Goal: Find specific page/section: Find specific page/section

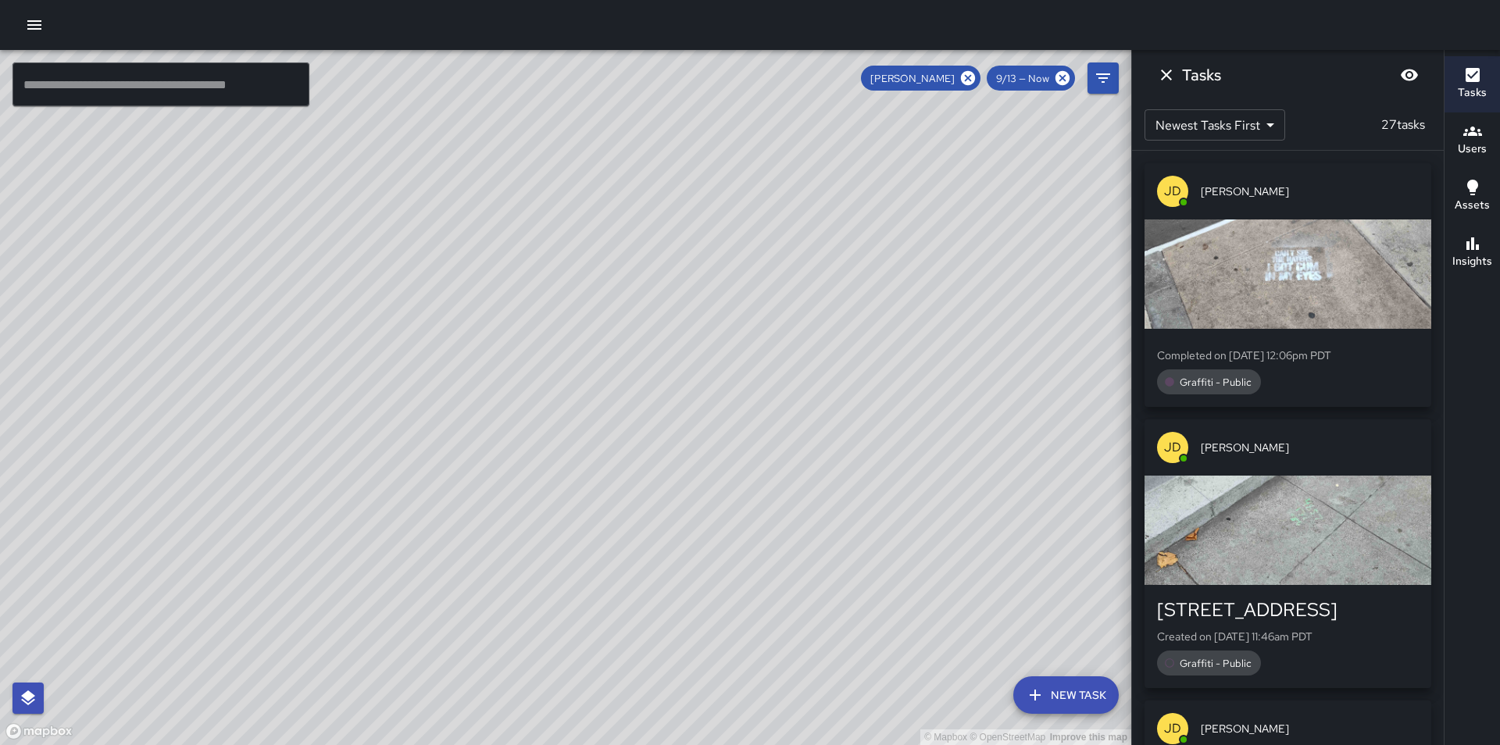
click at [972, 73] on icon at bounding box center [968, 78] width 14 height 14
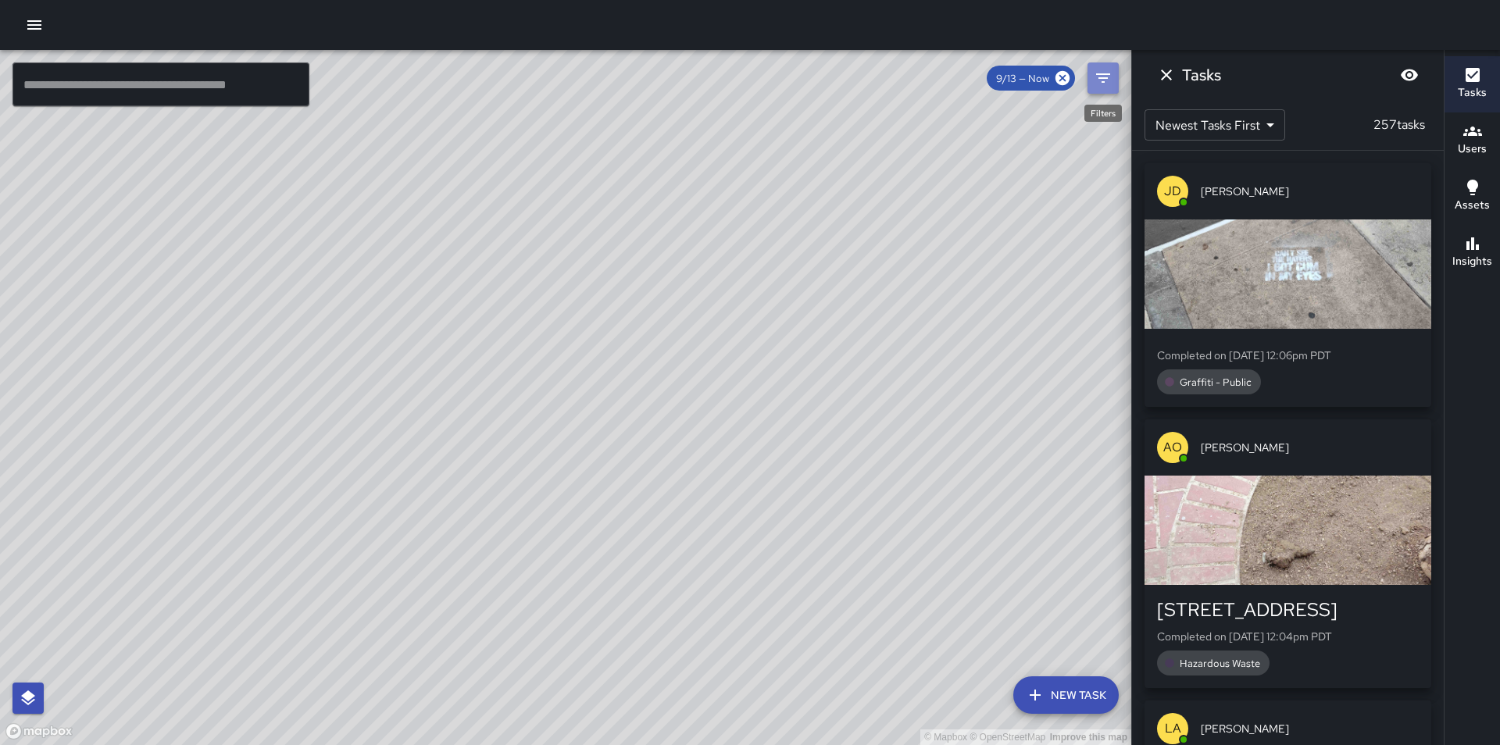
click at [1100, 77] on icon "Filters" at bounding box center [1103, 77] width 14 height 9
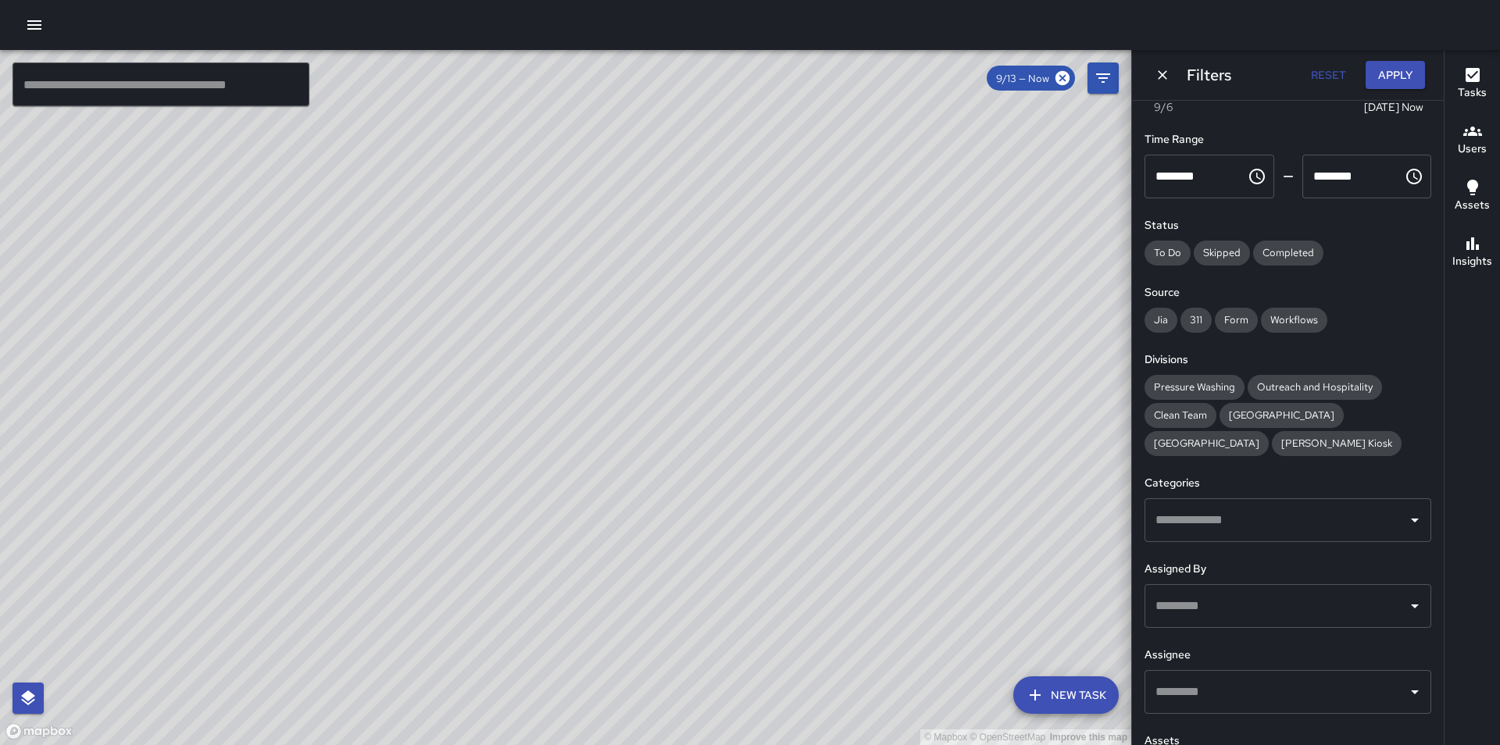
scroll to position [62, 0]
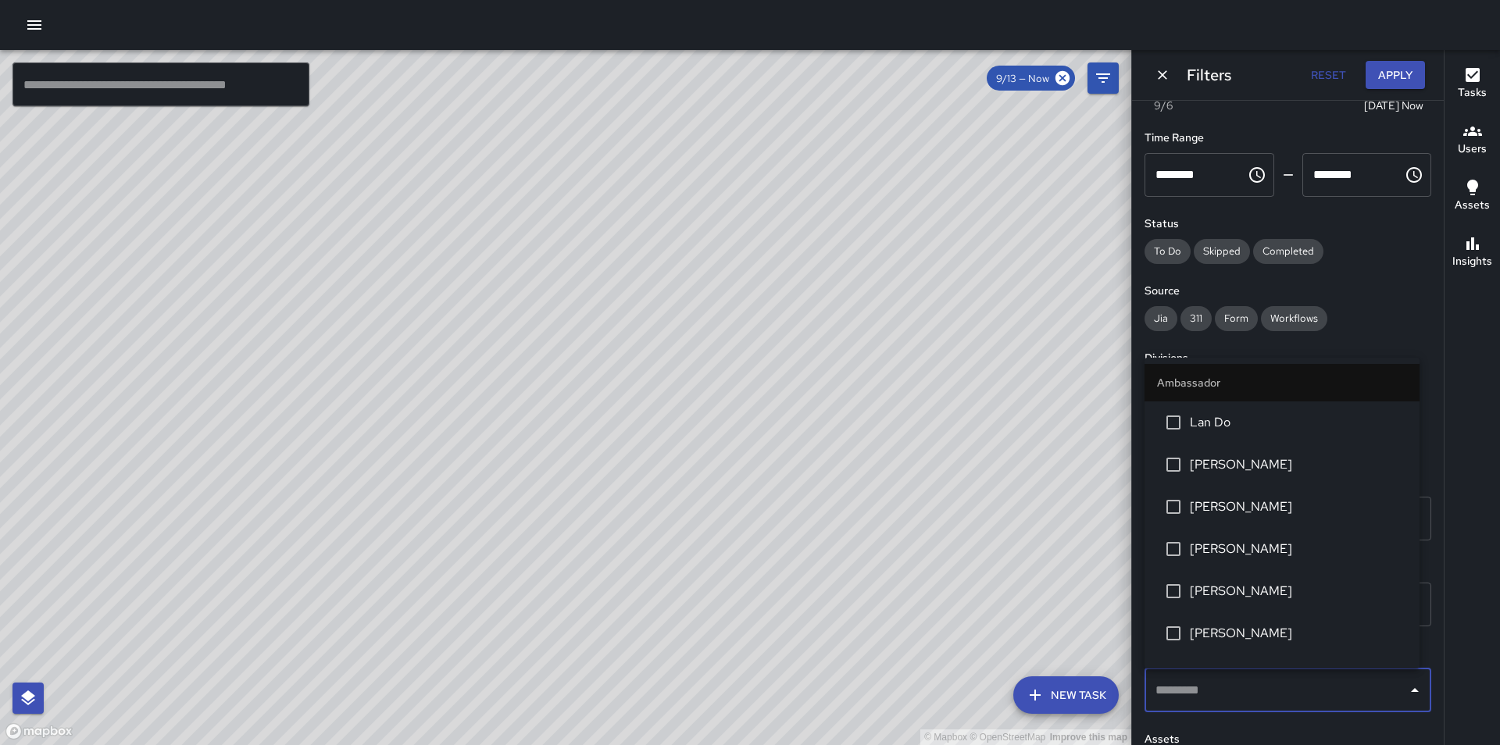
click at [1318, 694] on input "text" at bounding box center [1275, 691] width 249 height 30
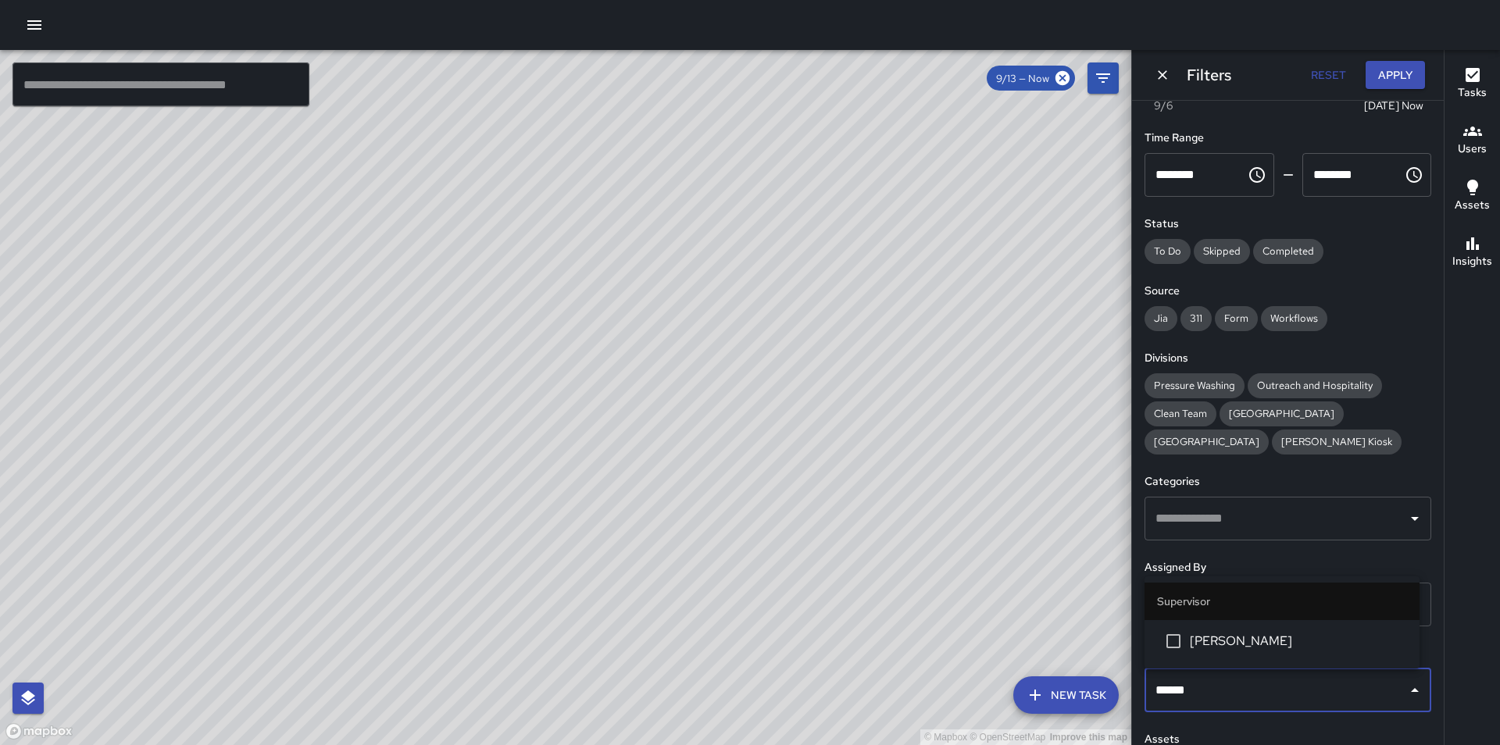
type input "*******"
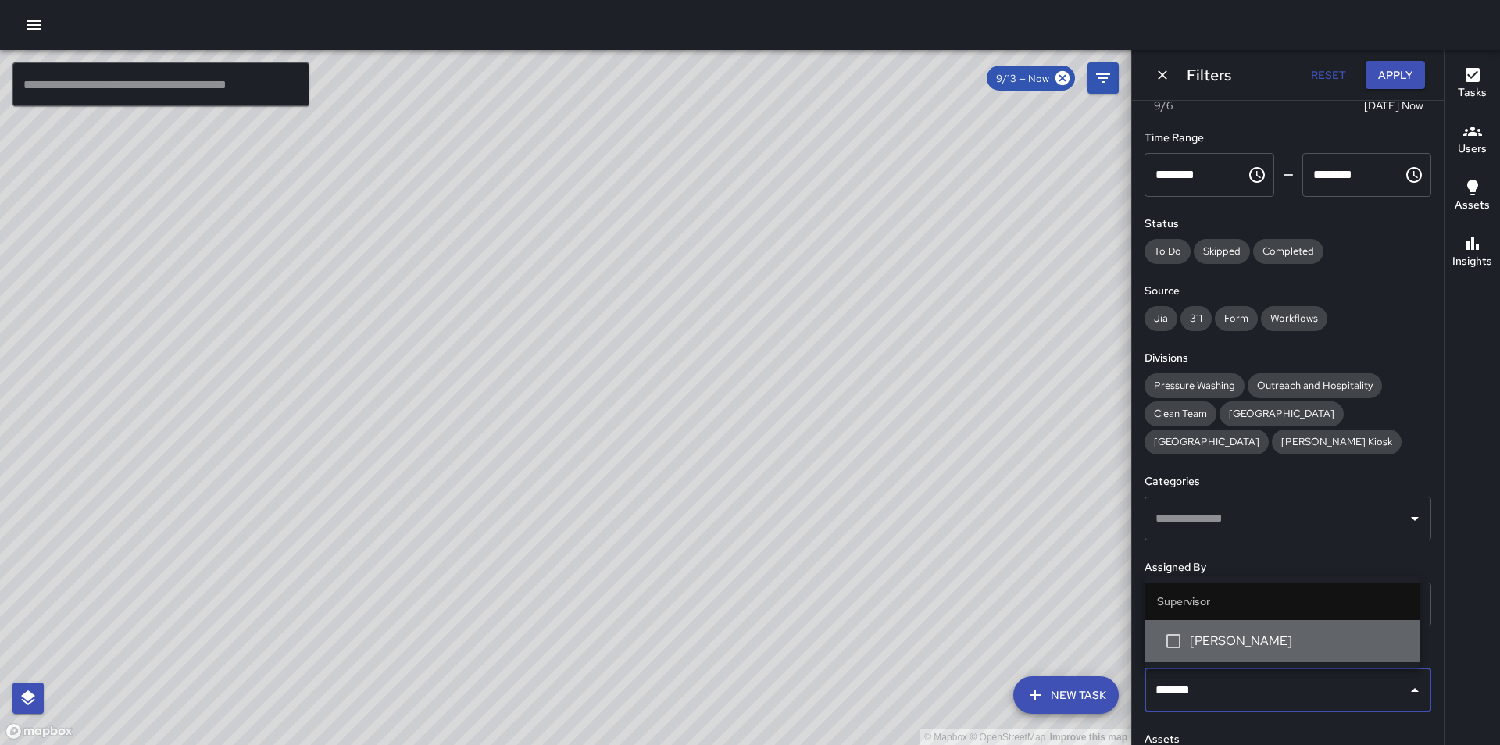
click at [1292, 647] on span "[PERSON_NAME]" at bounding box center [1298, 641] width 217 height 19
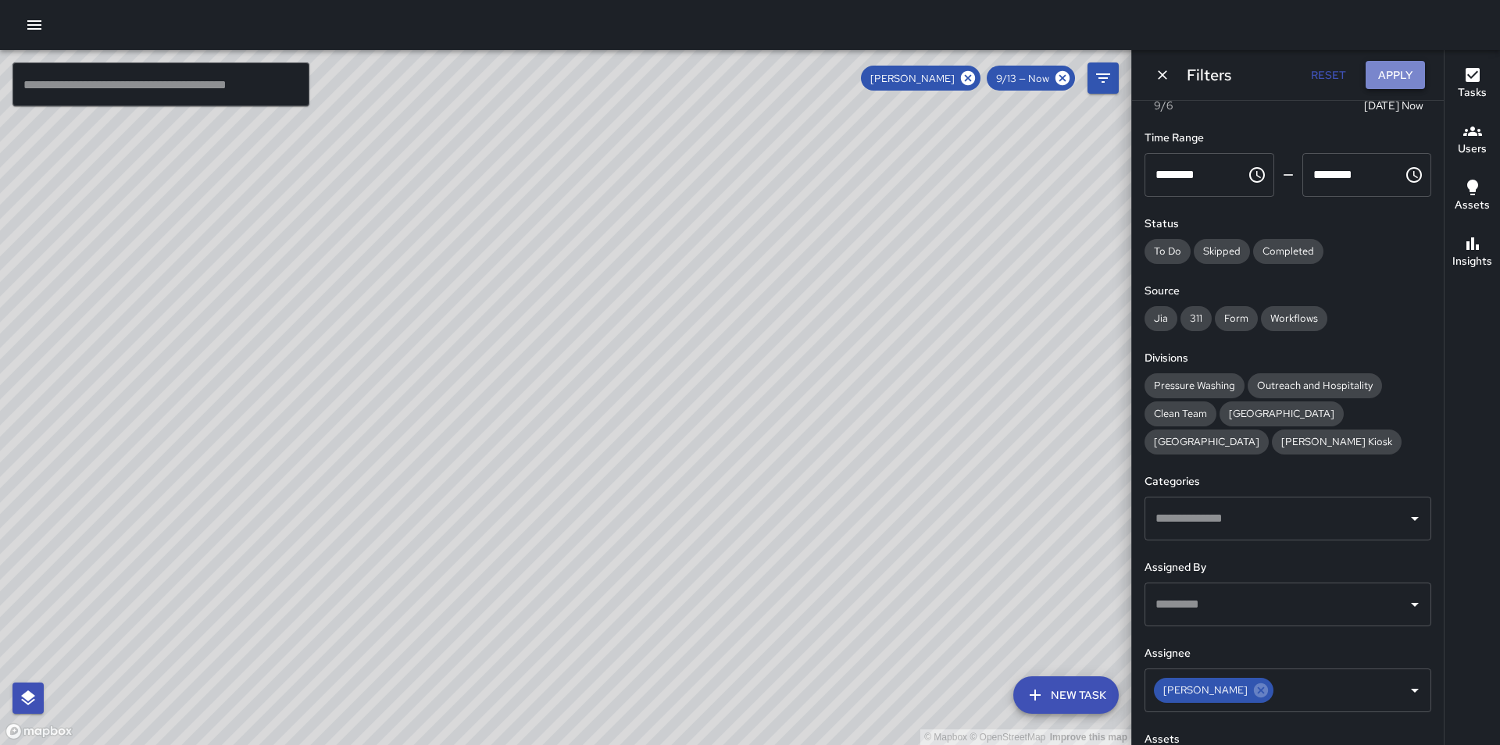
click at [1395, 77] on button "Apply" at bounding box center [1394, 75] width 59 height 29
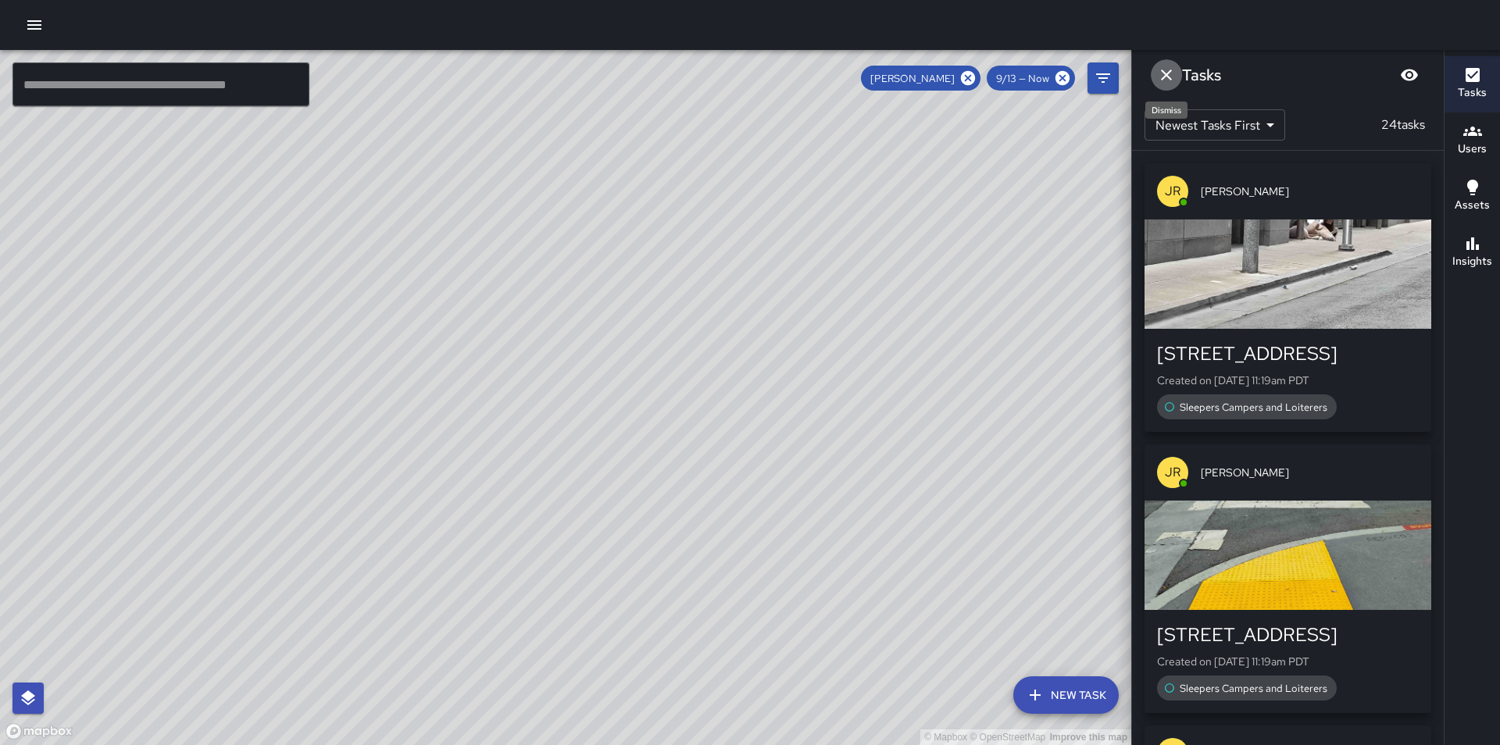
click at [1167, 78] on icon "Dismiss" at bounding box center [1166, 75] width 19 height 19
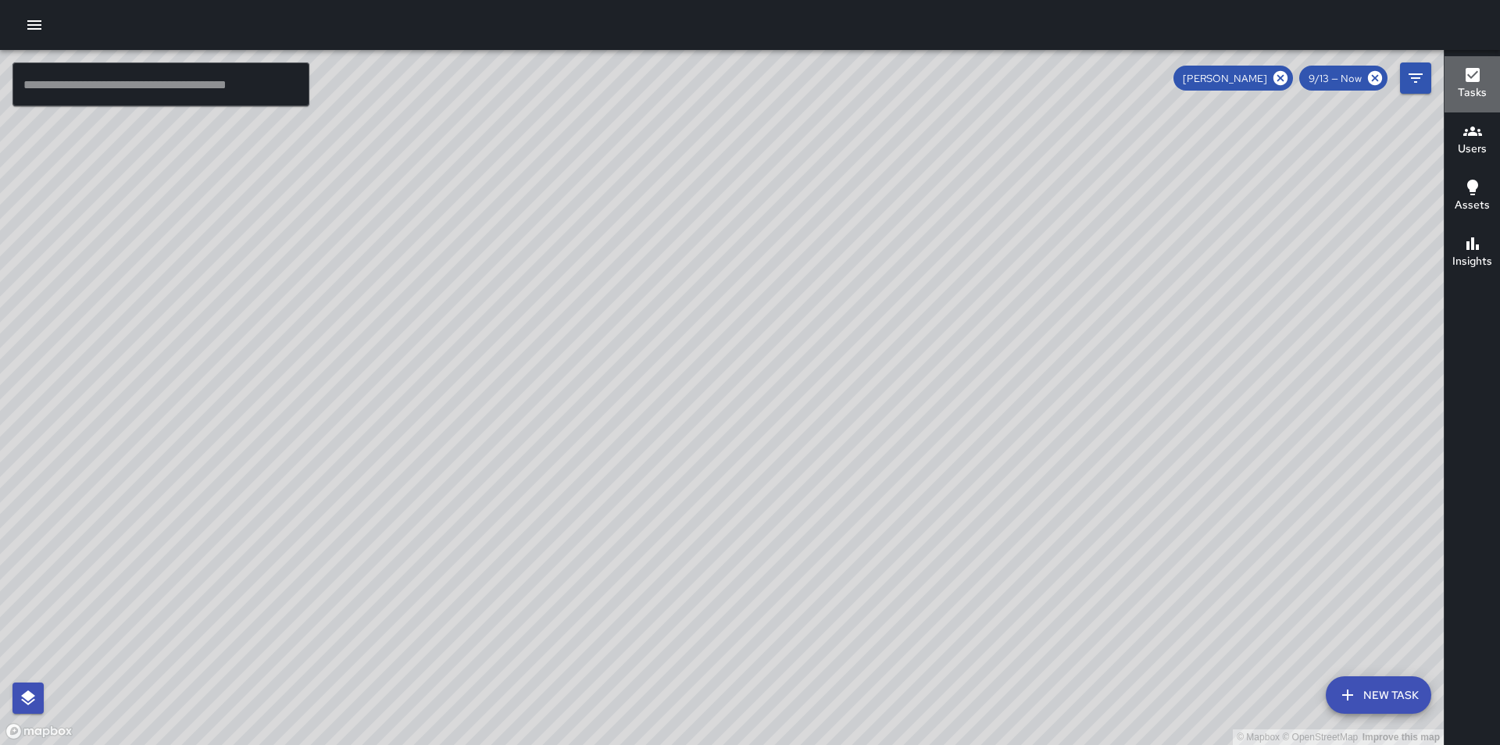
click at [1473, 87] on h6 "Tasks" at bounding box center [1471, 92] width 29 height 17
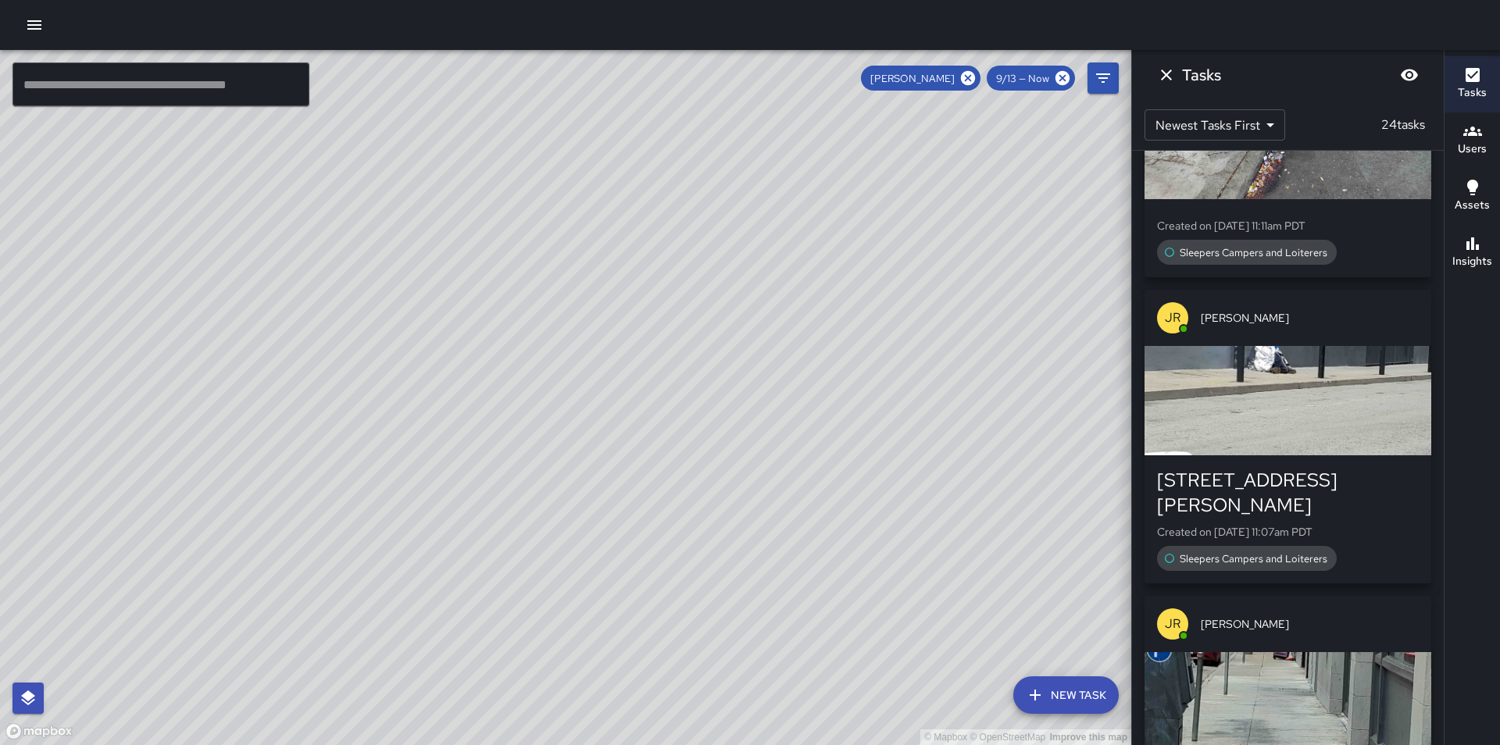
scroll to position [0, 0]
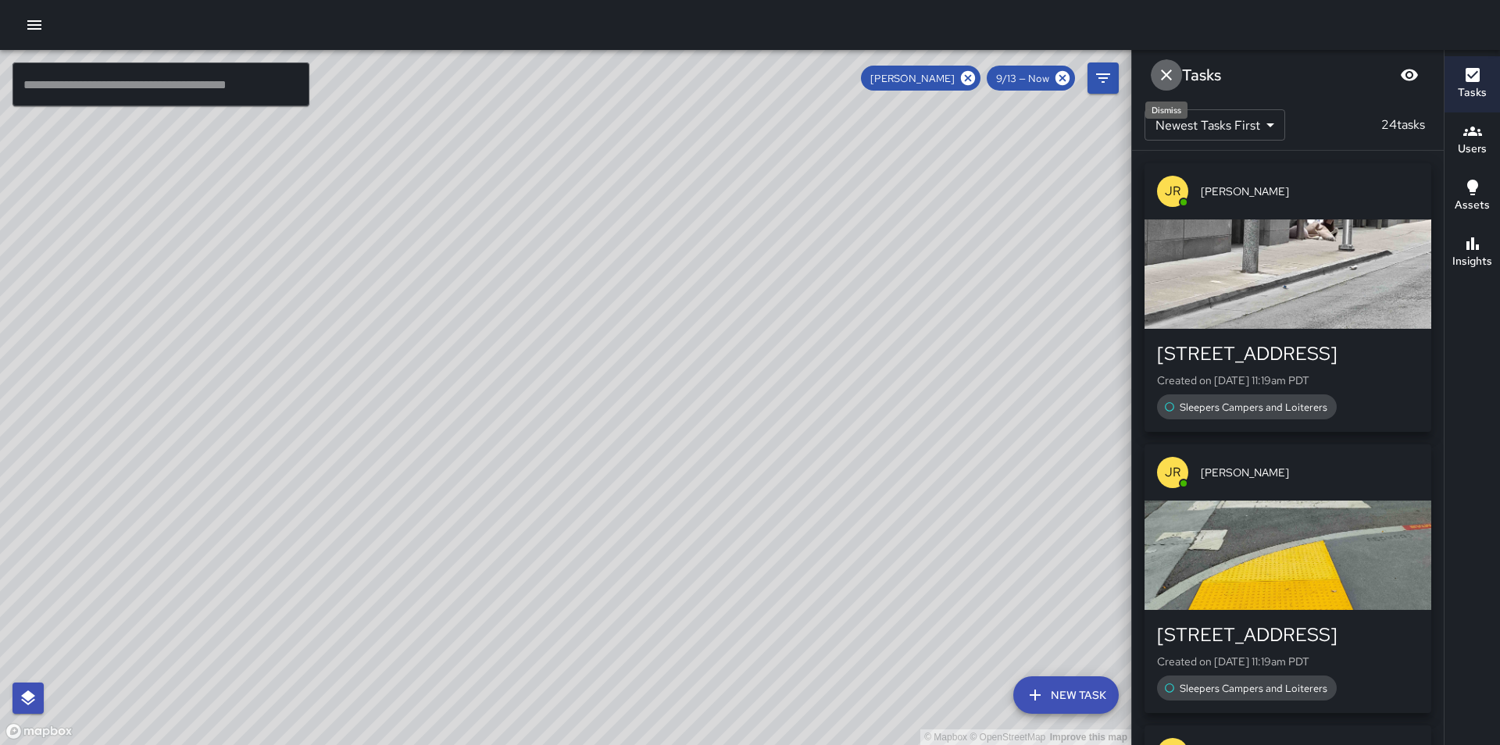
click at [1161, 80] on icon "Dismiss" at bounding box center [1166, 75] width 19 height 19
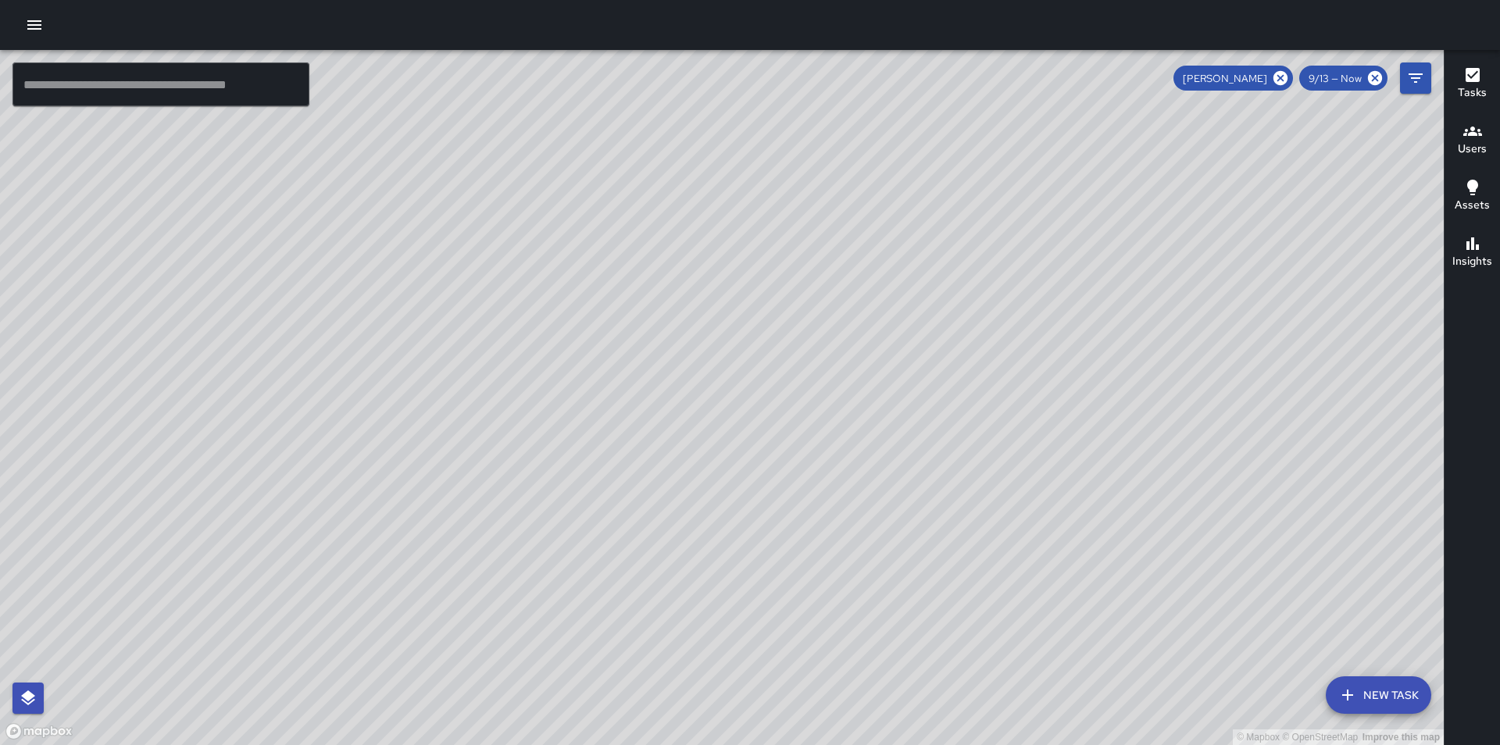
drag, startPoint x: 833, startPoint y: 355, endPoint x: 824, endPoint y: 506, distance: 151.8
click at [824, 506] on div "© Mapbox © OpenStreetMap Improve this map" at bounding box center [721, 397] width 1443 height 695
drag, startPoint x: 581, startPoint y: 479, endPoint x: 762, endPoint y: 372, distance: 210.4
click at [762, 372] on div "© Mapbox © OpenStreetMap Improve this map" at bounding box center [721, 397] width 1443 height 695
drag, startPoint x: 773, startPoint y: 423, endPoint x: 849, endPoint y: 362, distance: 97.7
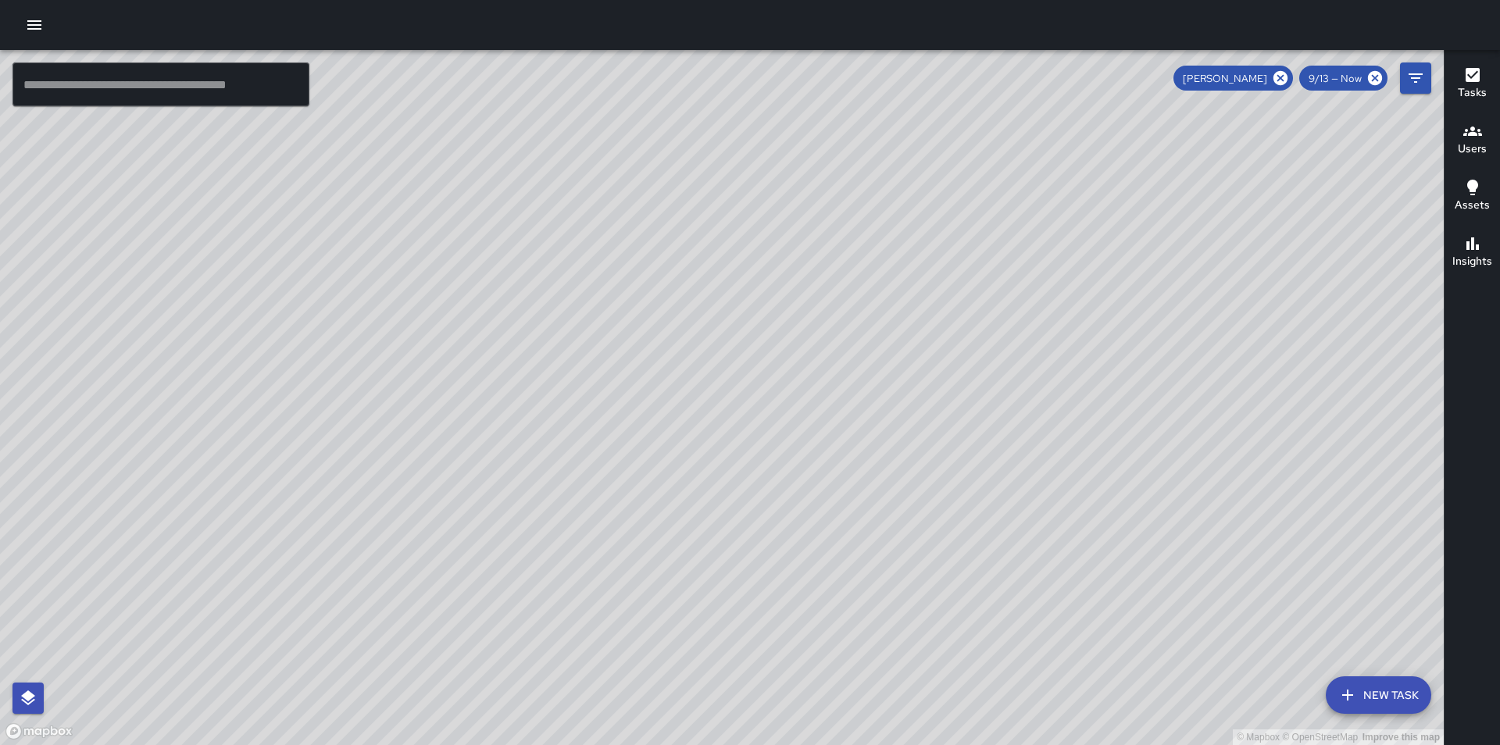
click at [849, 362] on div "© Mapbox © OpenStreetMap Improve this map" at bounding box center [721, 397] width 1443 height 695
drag, startPoint x: 800, startPoint y: 409, endPoint x: 871, endPoint y: 351, distance: 91.6
click at [871, 351] on div "© Mapbox © OpenStreetMap Improve this map" at bounding box center [721, 397] width 1443 height 695
drag, startPoint x: 776, startPoint y: 347, endPoint x: 719, endPoint y: 433, distance: 104.2
click at [719, 433] on div "© Mapbox © OpenStreetMap Improve this map" at bounding box center [721, 397] width 1443 height 695
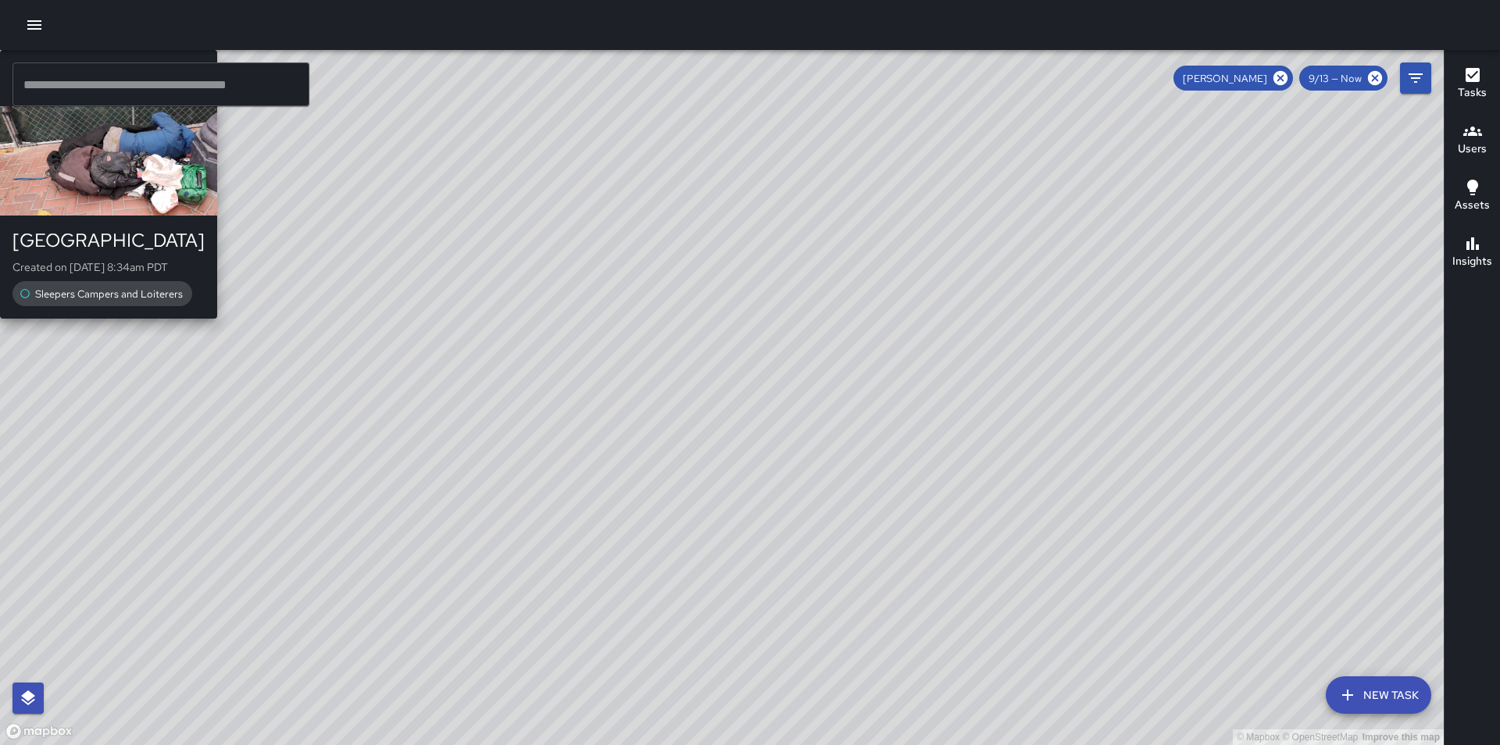
click at [1002, 498] on div "© Mapbox © OpenStreetMap Improve this map JR [PERSON_NAME] [GEOGRAPHIC_DATA] Cr…" at bounding box center [721, 397] width 1443 height 695
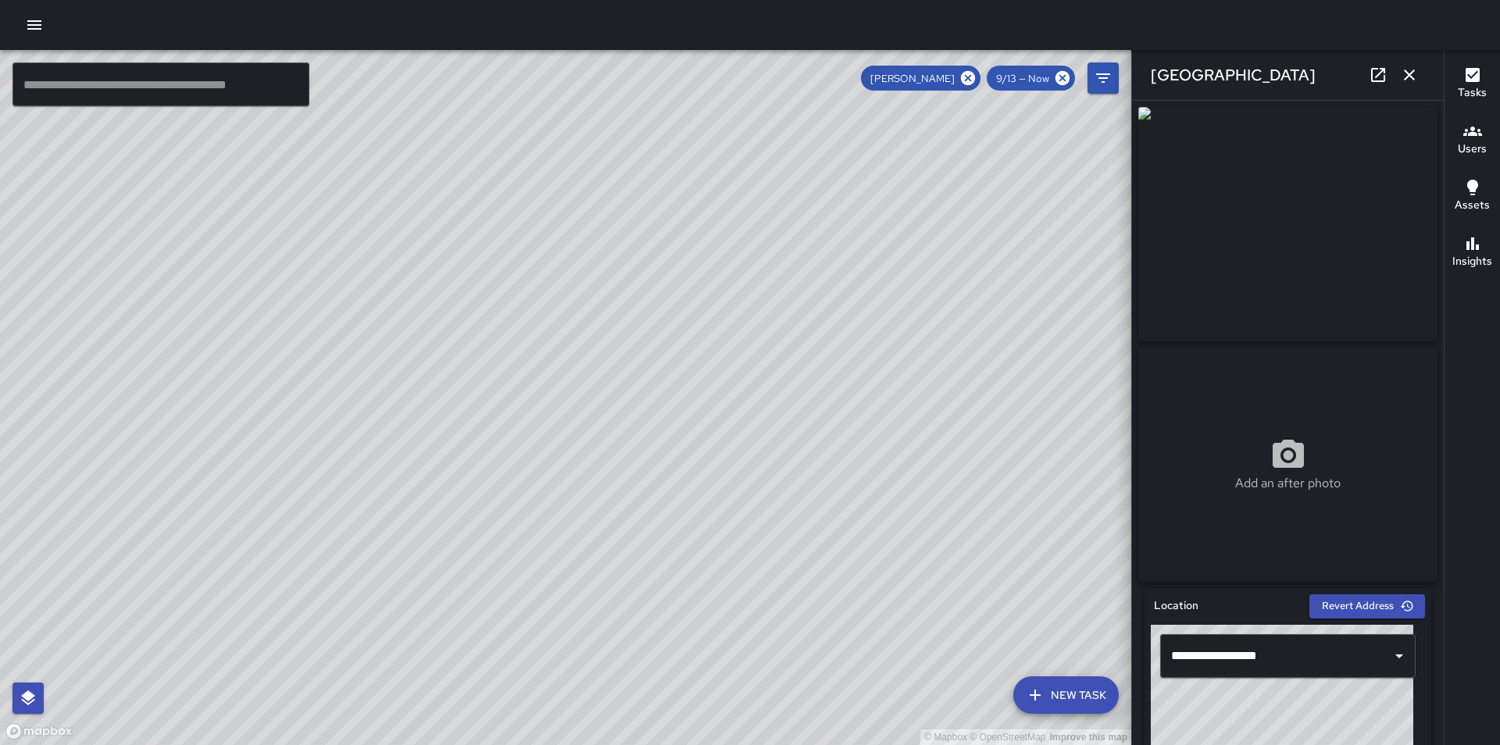
type input "**********"
click at [1414, 66] on icon "button" at bounding box center [1409, 75] width 19 height 19
